Goal: Communication & Community: Participate in discussion

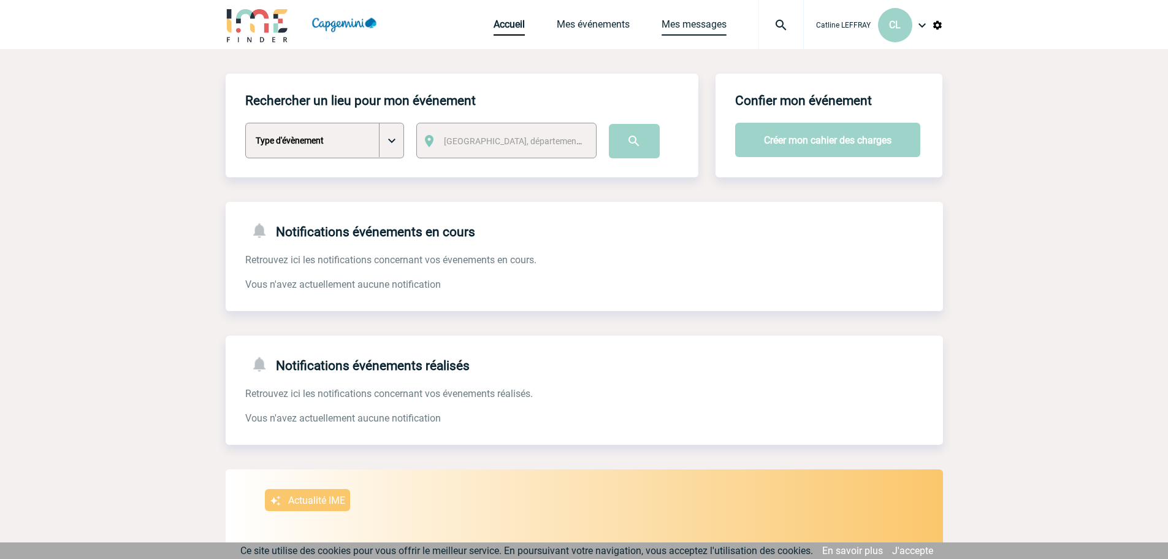
click at [710, 26] on link "Mes messages" at bounding box center [694, 26] width 65 height 17
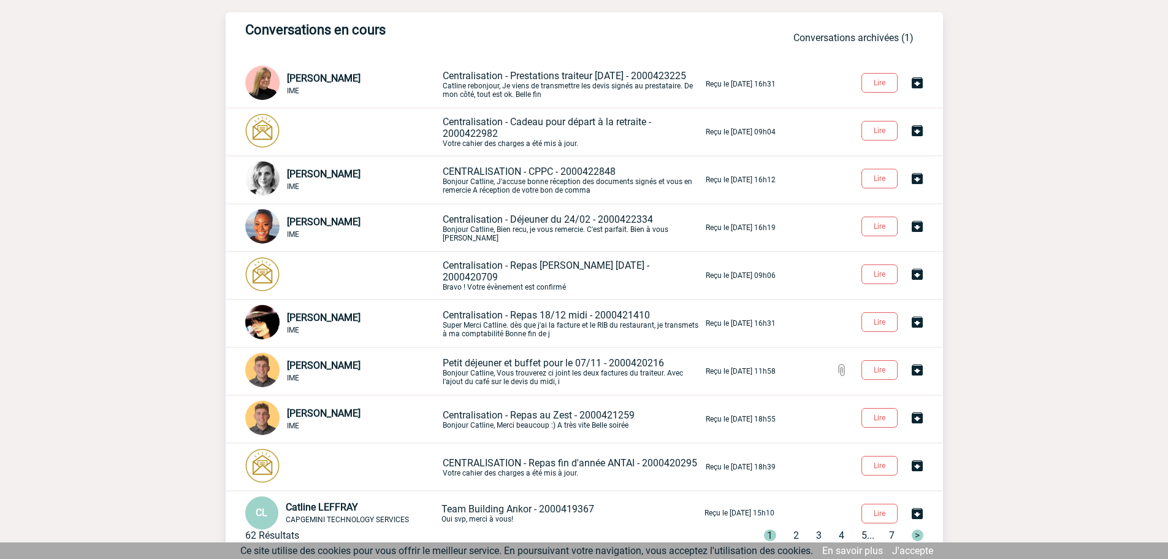
scroll to position [123, 0]
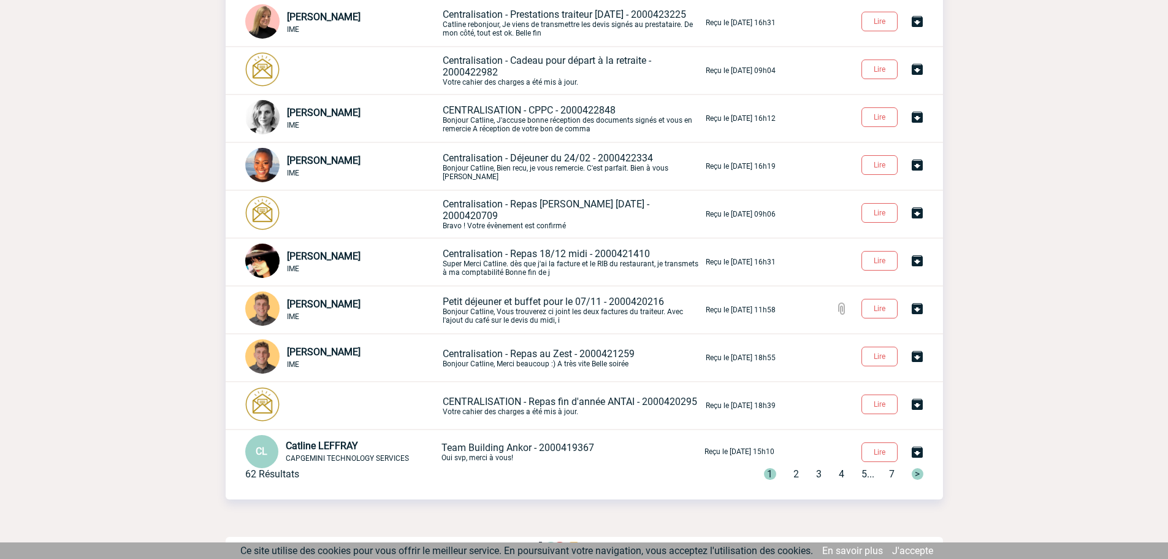
click at [575, 164] on span "Centralisation - Déjeuner du 24/02 - 2000422334" at bounding box center [548, 158] width 210 height 12
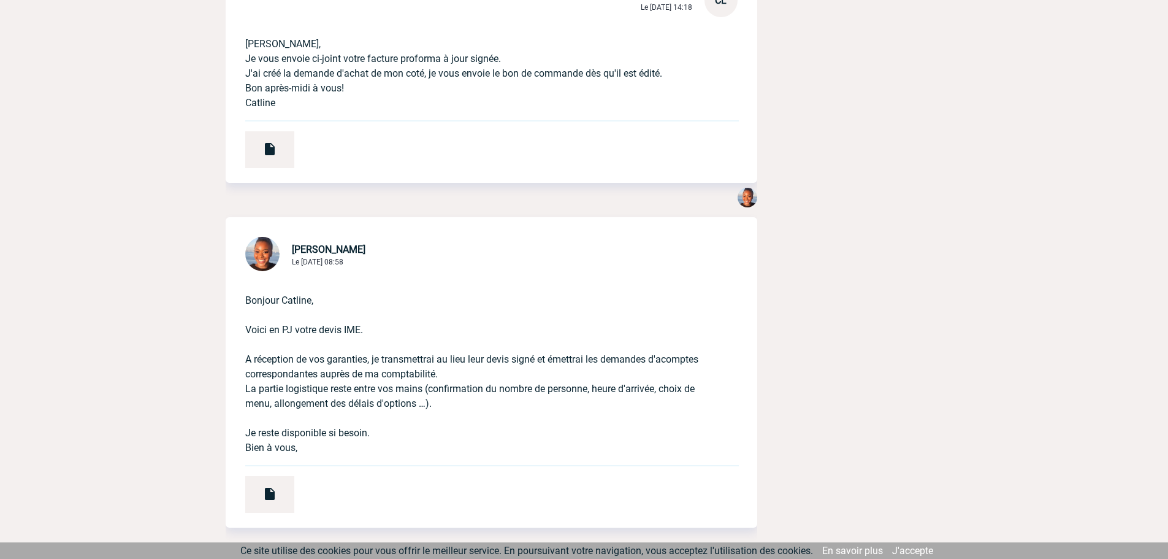
scroll to position [1171, 0]
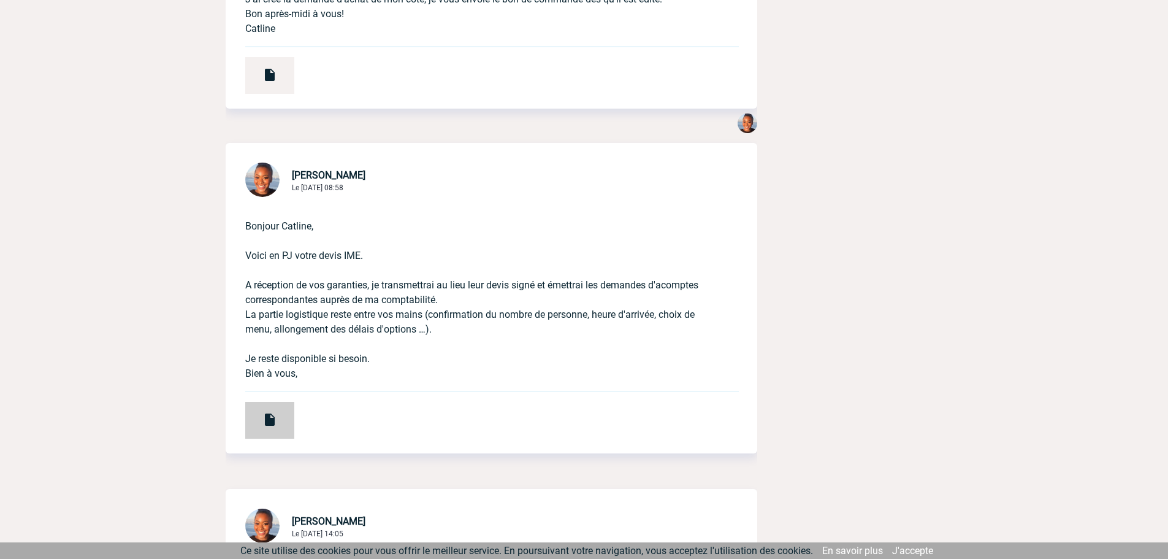
click at [272, 432] on div at bounding box center [269, 420] width 49 height 37
